Goal: Task Accomplishment & Management: Manage account settings

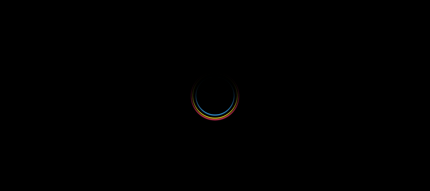
select select
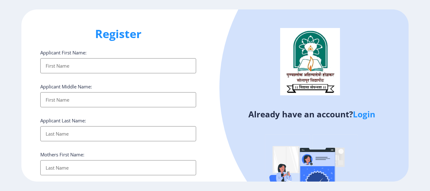
click at [366, 117] on link "Login" at bounding box center [364, 114] width 22 height 11
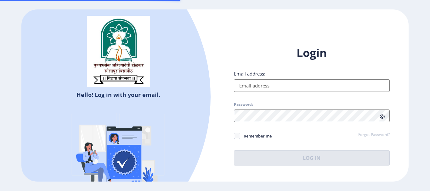
type input "[EMAIL_ADDRESS][DOMAIN_NAME]"
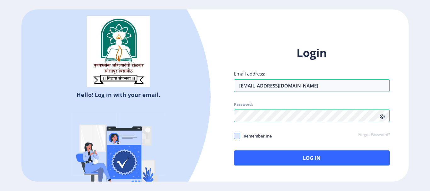
click at [237, 137] on span at bounding box center [237, 136] width 6 height 6
click at [234, 136] on input "Remember me" at bounding box center [234, 136] width 0 height 0
checkbox input "true"
click at [381, 116] on icon at bounding box center [382, 116] width 5 height 5
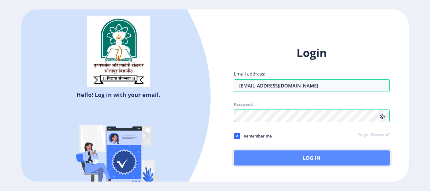
click at [288, 158] on button "Log In" at bounding box center [312, 157] width 156 height 15
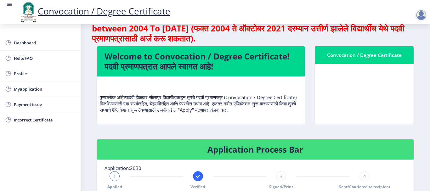
scroll to position [31, 0]
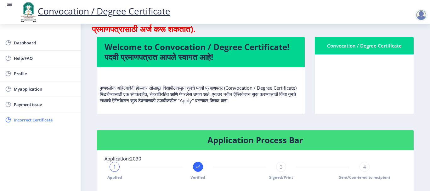
click at [16, 118] on span "Incorrect Certificate" at bounding box center [45, 120] width 62 height 8
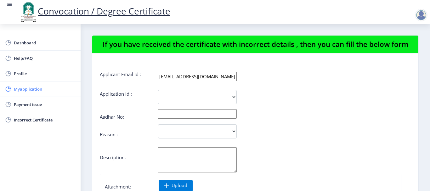
click at [36, 89] on span "Myapplication" at bounding box center [45, 89] width 62 height 8
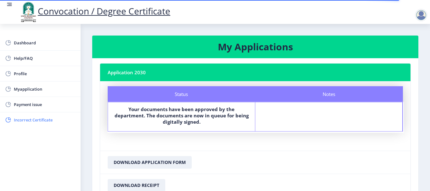
click at [32, 120] on span "Incorrect Certificate" at bounding box center [45, 120] width 62 height 8
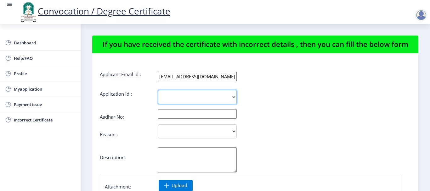
click at [213, 99] on select "2030" at bounding box center [197, 97] width 79 height 14
select select "2030"
click at [158, 90] on select "2030" at bounding box center [197, 97] width 79 height 14
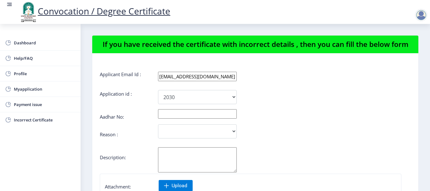
click at [175, 112] on input "text" at bounding box center [197, 113] width 79 height 9
click at [196, 98] on select "2030" at bounding box center [197, 97] width 79 height 14
click at [141, 116] on div "Aadhar No:" at bounding box center [255, 116] width 311 height 5
click at [427, 11] on div at bounding box center [422, 15] width 15 height 13
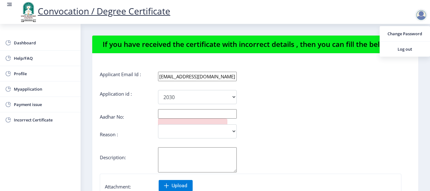
click at [305, 78] on div "[EMAIL_ADDRESS][DOMAIN_NAME]" at bounding box center [282, 76] width 259 height 9
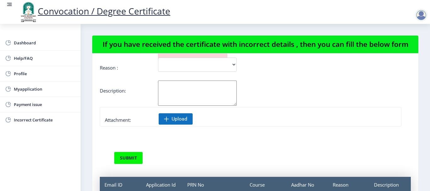
scroll to position [67, 0]
click at [16, 90] on span "Myapplication" at bounding box center [45, 89] width 62 height 8
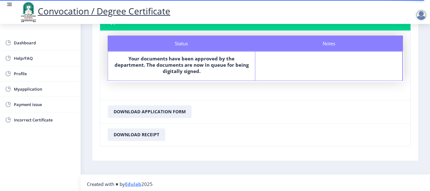
scroll to position [53, 0]
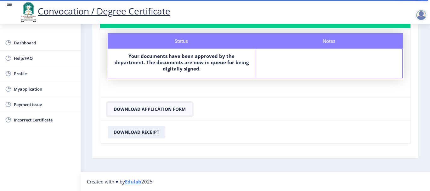
click at [124, 110] on button "Download Application Form" at bounding box center [150, 109] width 84 height 13
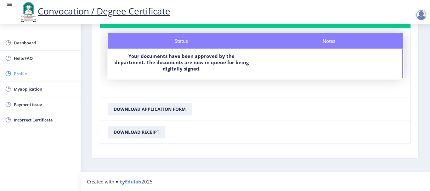
click at [10, 72] on rect at bounding box center [8, 74] width 6 height 6
select select "[DEMOGRAPHIC_DATA]"
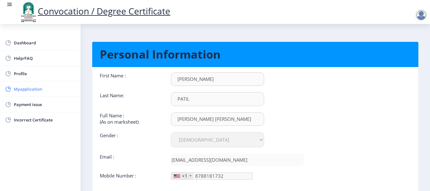
click at [25, 88] on span "Myapplication" at bounding box center [45, 89] width 62 height 8
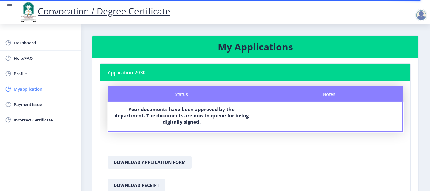
click at [35, 91] on span "Myapplication" at bounding box center [45, 89] width 62 height 8
click at [16, 88] on span "Myapplication" at bounding box center [45, 89] width 62 height 8
click at [25, 80] on link "Profile" at bounding box center [40, 73] width 81 height 15
select select "[DEMOGRAPHIC_DATA]"
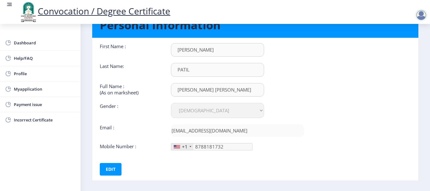
scroll to position [58, 0]
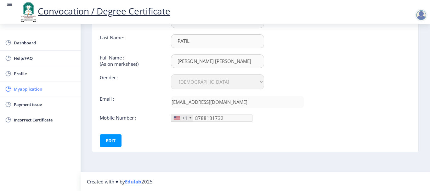
click at [30, 87] on span "Myapplication" at bounding box center [45, 89] width 62 height 8
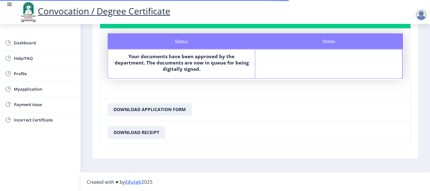
scroll to position [53, 0]
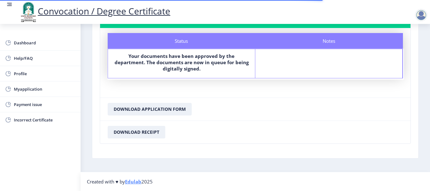
click at [187, 51] on div "Status Your documents have been approved by the department. The documents are n…" at bounding box center [181, 63] width 147 height 29
click at [297, 58] on div "Notes" at bounding box center [328, 63] width 147 height 29
click at [26, 87] on span "Myapplication" at bounding box center [45, 89] width 62 height 8
click at [23, 75] on span "Profile" at bounding box center [45, 74] width 62 height 8
select select
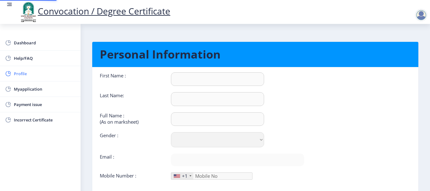
type input "[PERSON_NAME]"
type input "PATIL"
type input "[PERSON_NAME] [PERSON_NAME]"
select select "[DEMOGRAPHIC_DATA]"
type input "[EMAIL_ADDRESS][DOMAIN_NAME]"
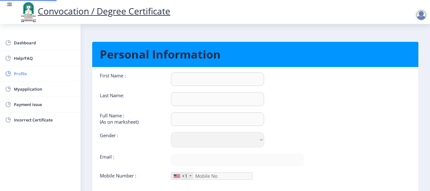
type input "8788181732"
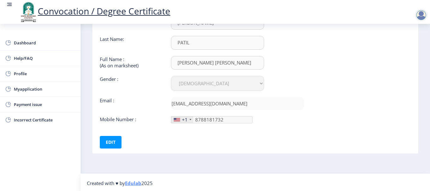
scroll to position [58, 0]
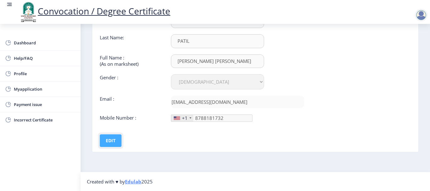
click at [107, 142] on button "Edit" at bounding box center [111, 140] width 22 height 13
click at [114, 141] on button "Save" at bounding box center [115, 140] width 23 height 13
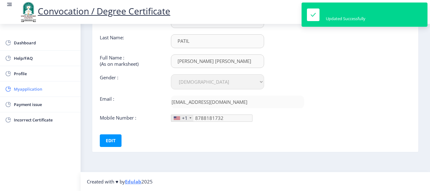
click at [40, 87] on span "Myapplication" at bounding box center [45, 89] width 62 height 8
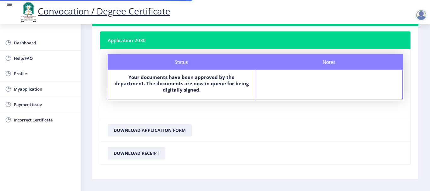
scroll to position [53, 0]
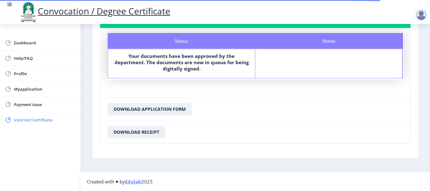
click at [31, 121] on span "Incorrect Certificate" at bounding box center [45, 120] width 62 height 8
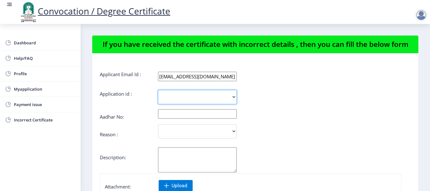
click at [180, 96] on select "2030" at bounding box center [197, 97] width 79 height 14
select select "2030"
click at [158, 90] on select "2030" at bounding box center [197, 97] width 79 height 14
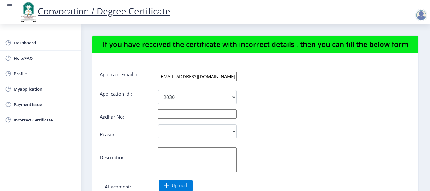
click at [149, 102] on div "2030" at bounding box center [229, 97] width 259 height 14
click at [25, 75] on span "Profile" at bounding box center [45, 74] width 62 height 8
select select "[DEMOGRAPHIC_DATA]"
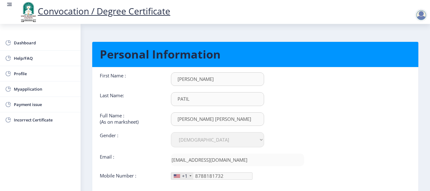
scroll to position [0, 0]
click at [421, 18] on div at bounding box center [421, 15] width 13 height 13
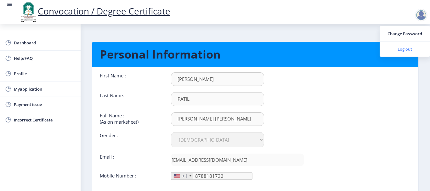
click at [409, 53] on span "Log out" at bounding box center [405, 49] width 40 height 8
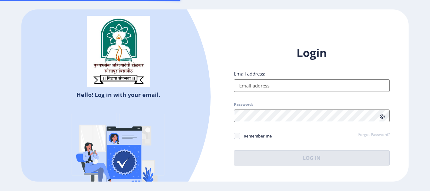
type input "[EMAIL_ADDRESS][DOMAIN_NAME]"
